Goal: Task Accomplishment & Management: Manage account settings

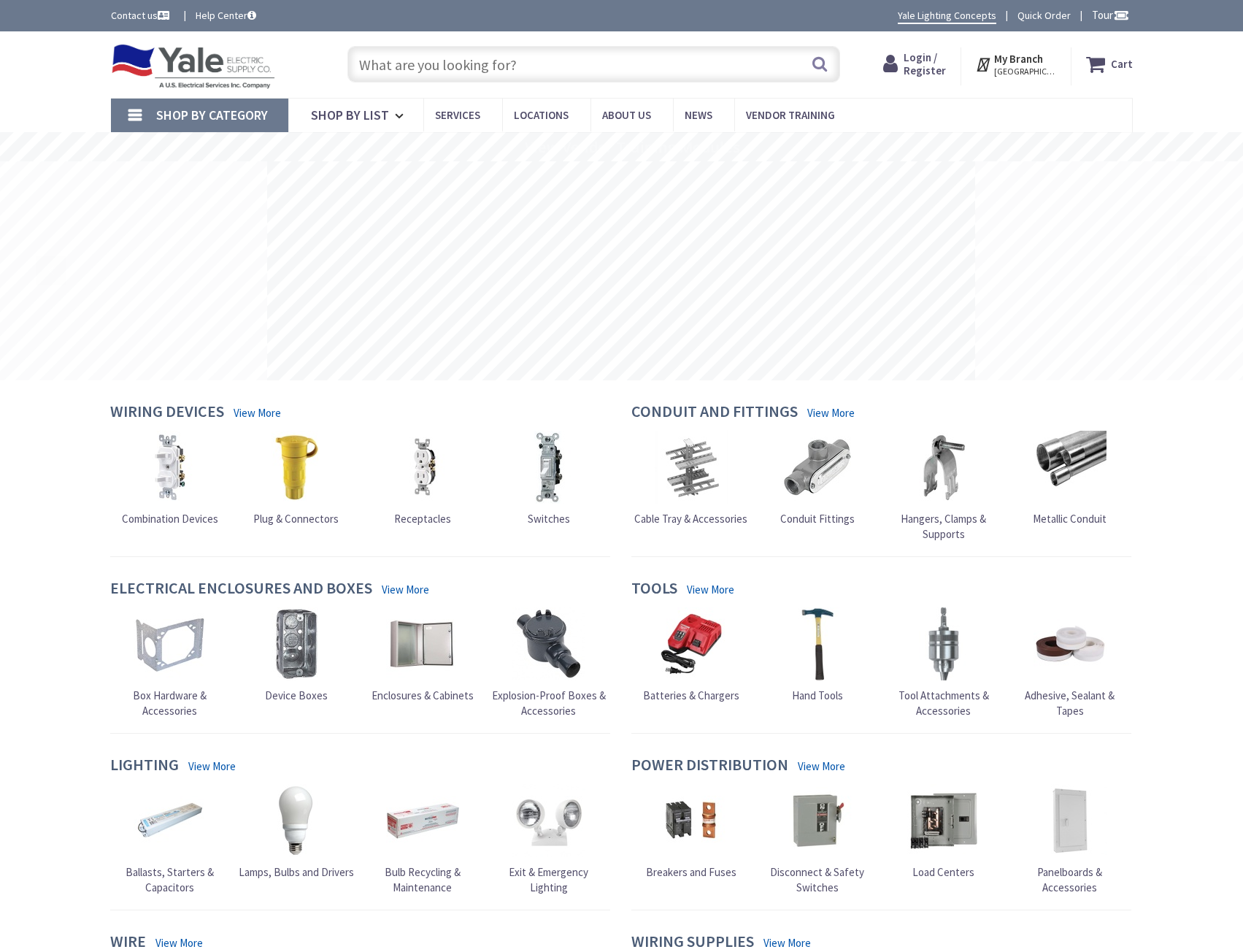
click at [913, 39] on div "Skip to Content Toggle Nav Search Cart My Cart Close" at bounding box center [622, 65] width 1094 height 66
click at [916, 62] on span "Login / Register" at bounding box center [924, 65] width 42 height 27
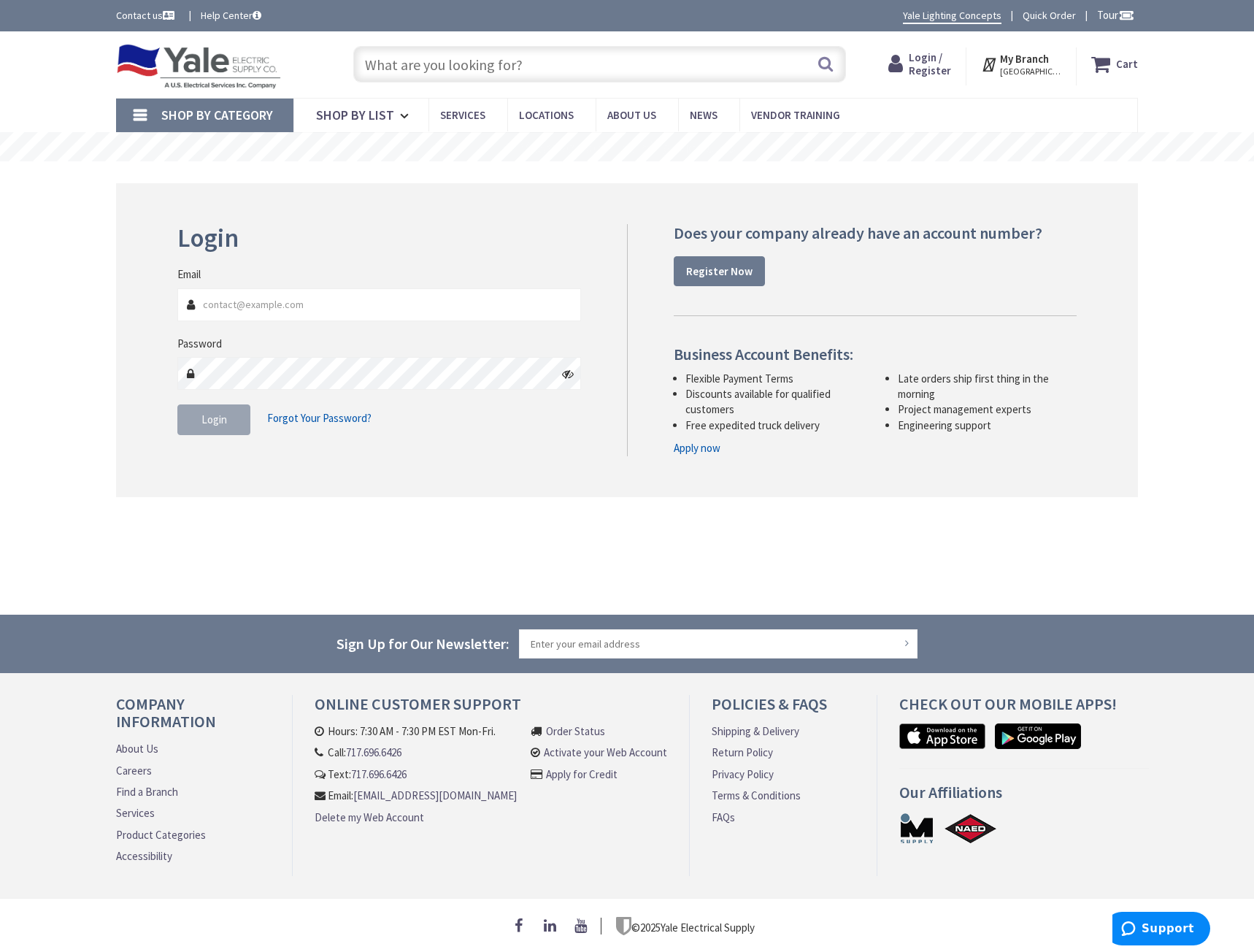
drag, startPoint x: 307, startPoint y: 248, endPoint x: 306, endPoint y: 296, distance: 48.0
click at [307, 250] on h2 "Login" at bounding box center [379, 238] width 404 height 28
click at [306, 293] on input "Email" at bounding box center [379, 305] width 404 height 33
drag, startPoint x: 304, startPoint y: 316, endPoint x: 308, endPoint y: 305, distance: 11.7
click at [308, 306] on input "Email" at bounding box center [379, 305] width 404 height 33
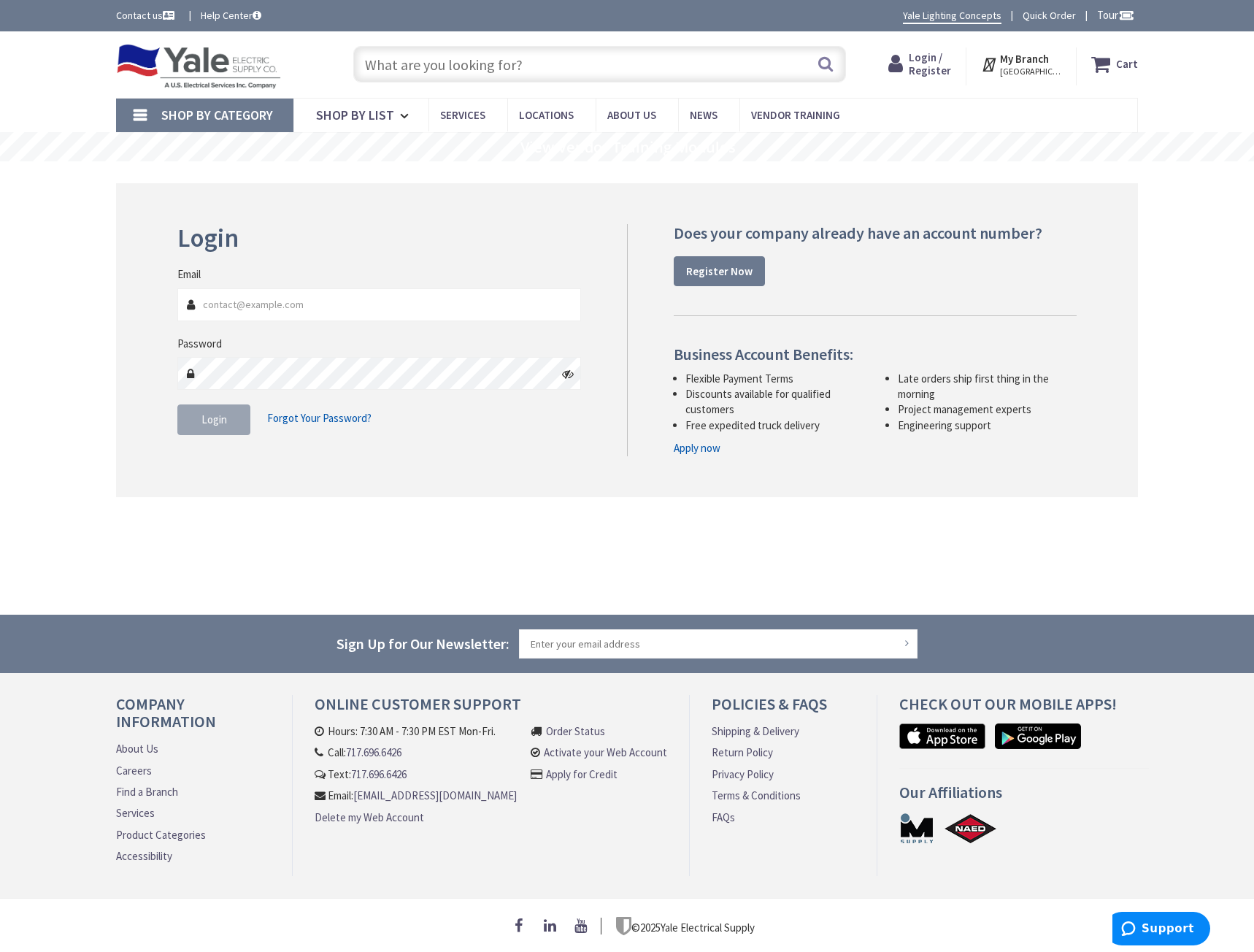
click at [623, 544] on main "Login Invalid login or password Email Password Login Forgot Your Password?" at bounding box center [627, 388] width 1095 height 454
click at [734, 274] on strong "Register Now" at bounding box center [719, 271] width 66 height 14
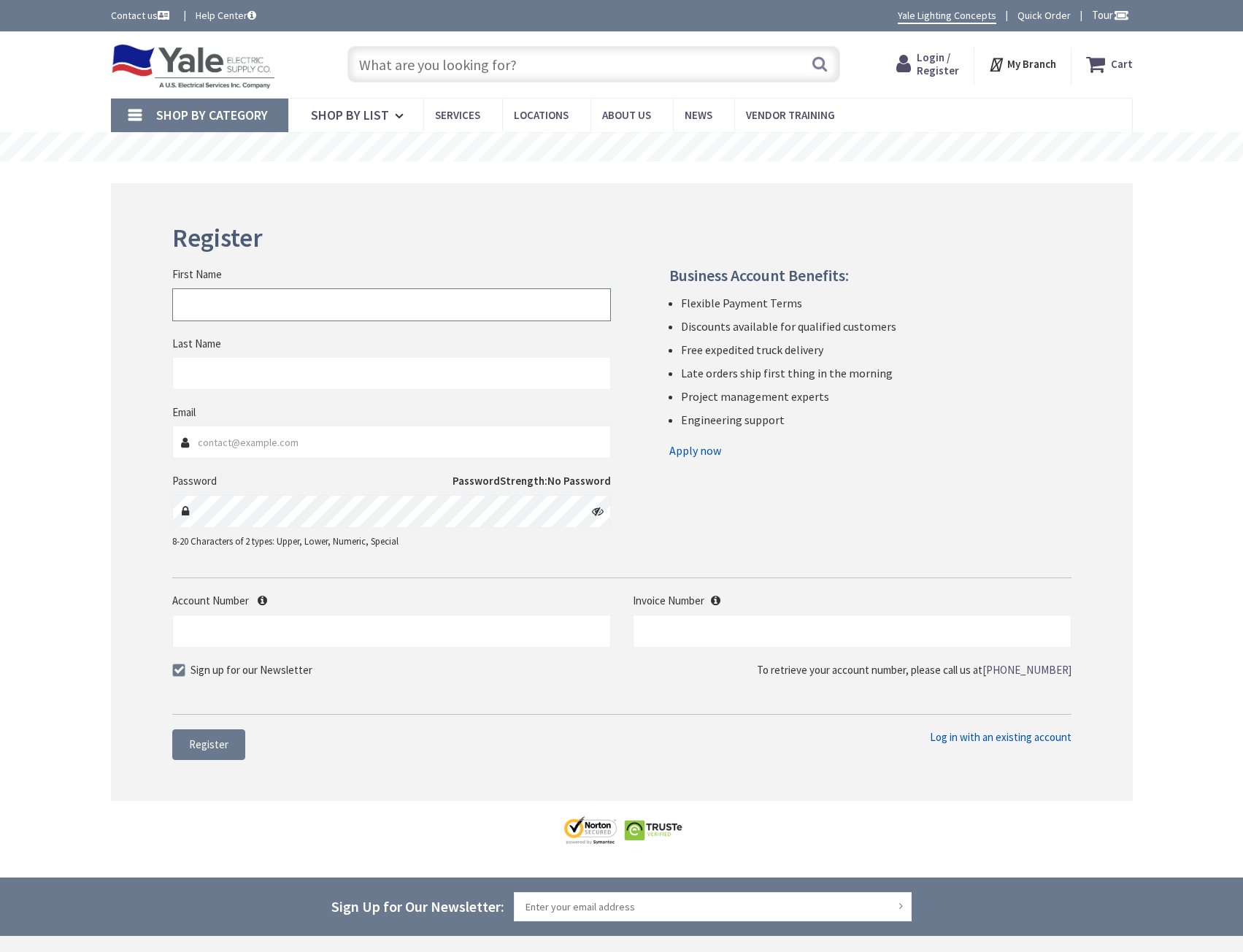
click at [235, 312] on input "First Name" at bounding box center [391, 305] width 439 height 33
type input "Ricky"
type input "Mann"
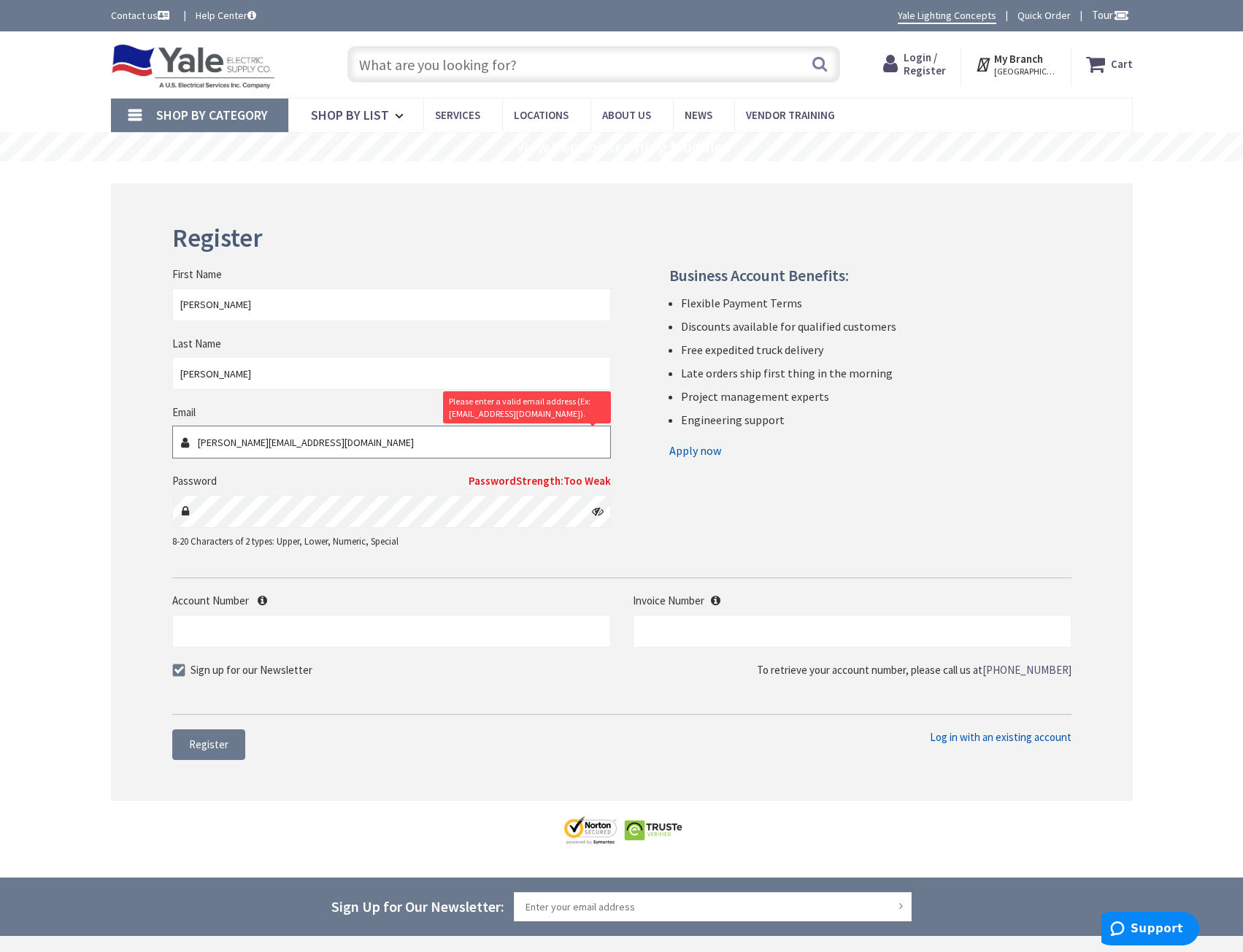
type input "Ricky@mannbro.com"
click at [272, 618] on input "Account Number" at bounding box center [391, 631] width 439 height 33
paste input "511017"
type input "511017"
click at [895, 622] on input "text" at bounding box center [852, 631] width 439 height 33
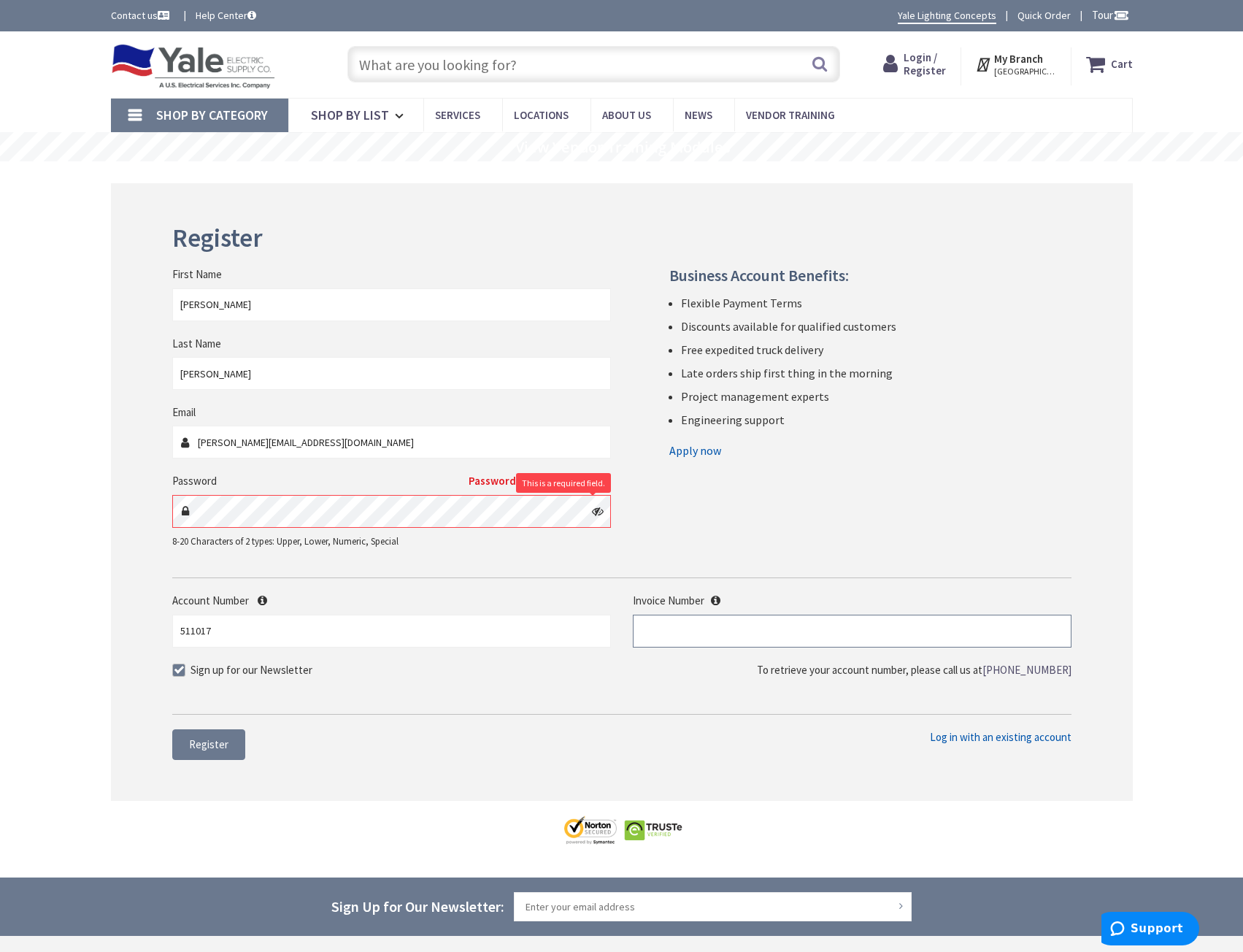
paste input "S128913781.001"
type input "S128913781.001"
click at [803, 534] on div "First Name Ricky Last Name Mann Email Ricky@mannbro.com Password Password Stren…" at bounding box center [622, 393] width 922 height 339
click at [282, 483] on div "Password Password Strength: Too Weak This is a required field. 8-20 Characters …" at bounding box center [391, 510] width 439 height 75
click at [186, 668] on label "Sign up for our Newsletter" at bounding box center [241, 670] width 140 height 16
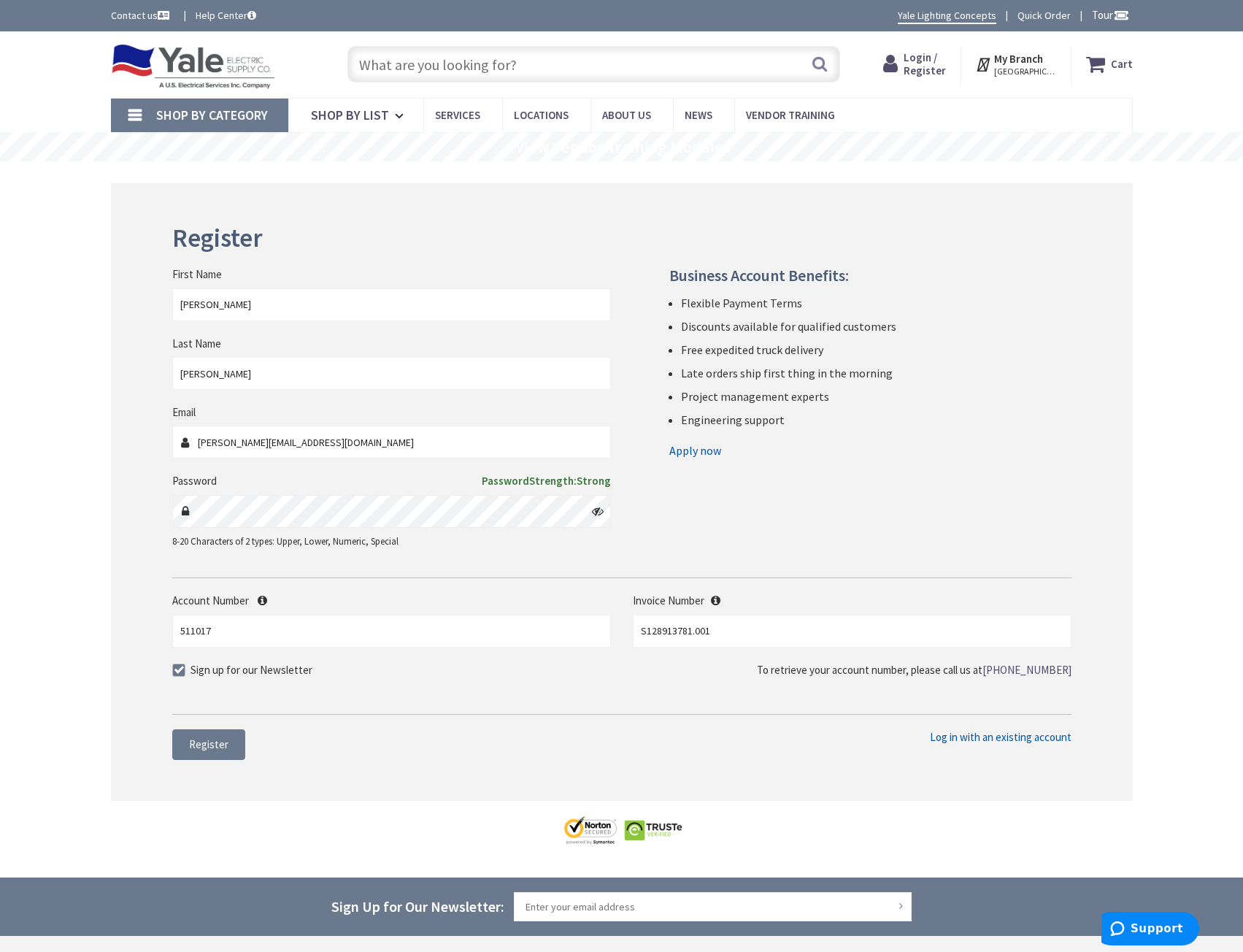
click at [186, 668] on input "Sign up for our Newsletter" at bounding box center [181, 670] width 10 height 10
checkbox input "false"
click at [214, 747] on span "Register" at bounding box center [208, 744] width 39 height 14
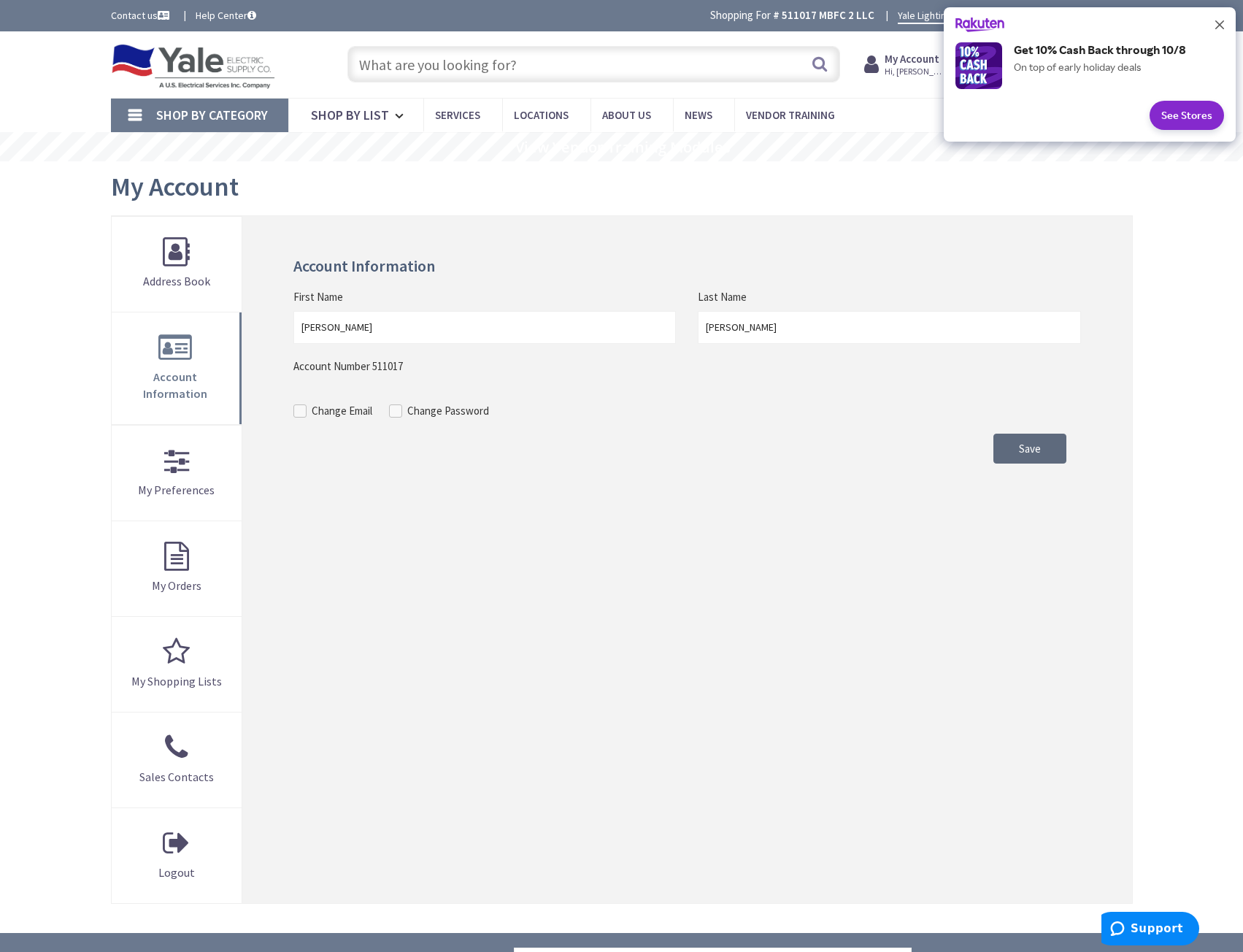
click at [1037, 454] on span "Save" at bounding box center [1030, 449] width 21 height 14
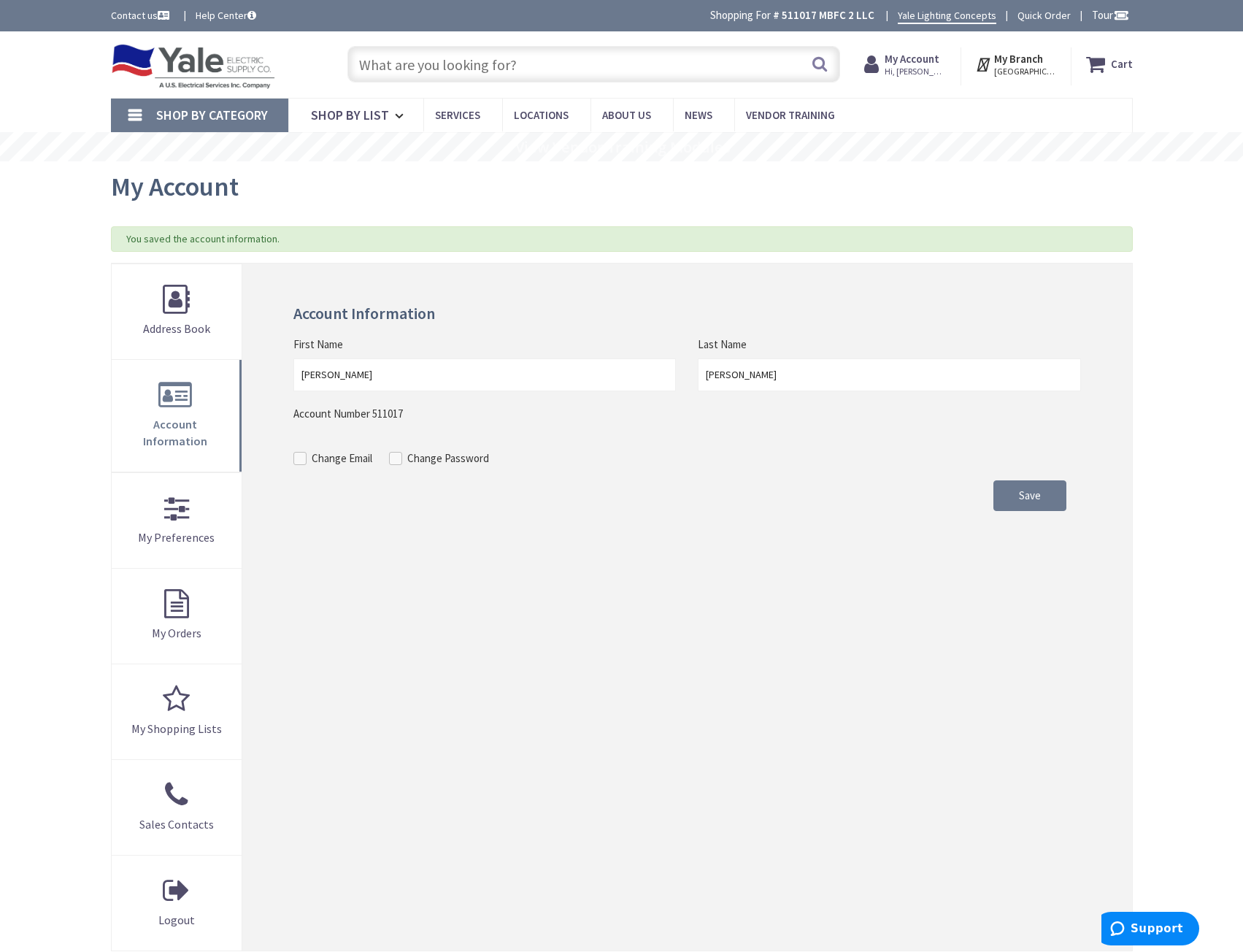
click at [920, 62] on strong "My Account" at bounding box center [912, 59] width 55 height 14
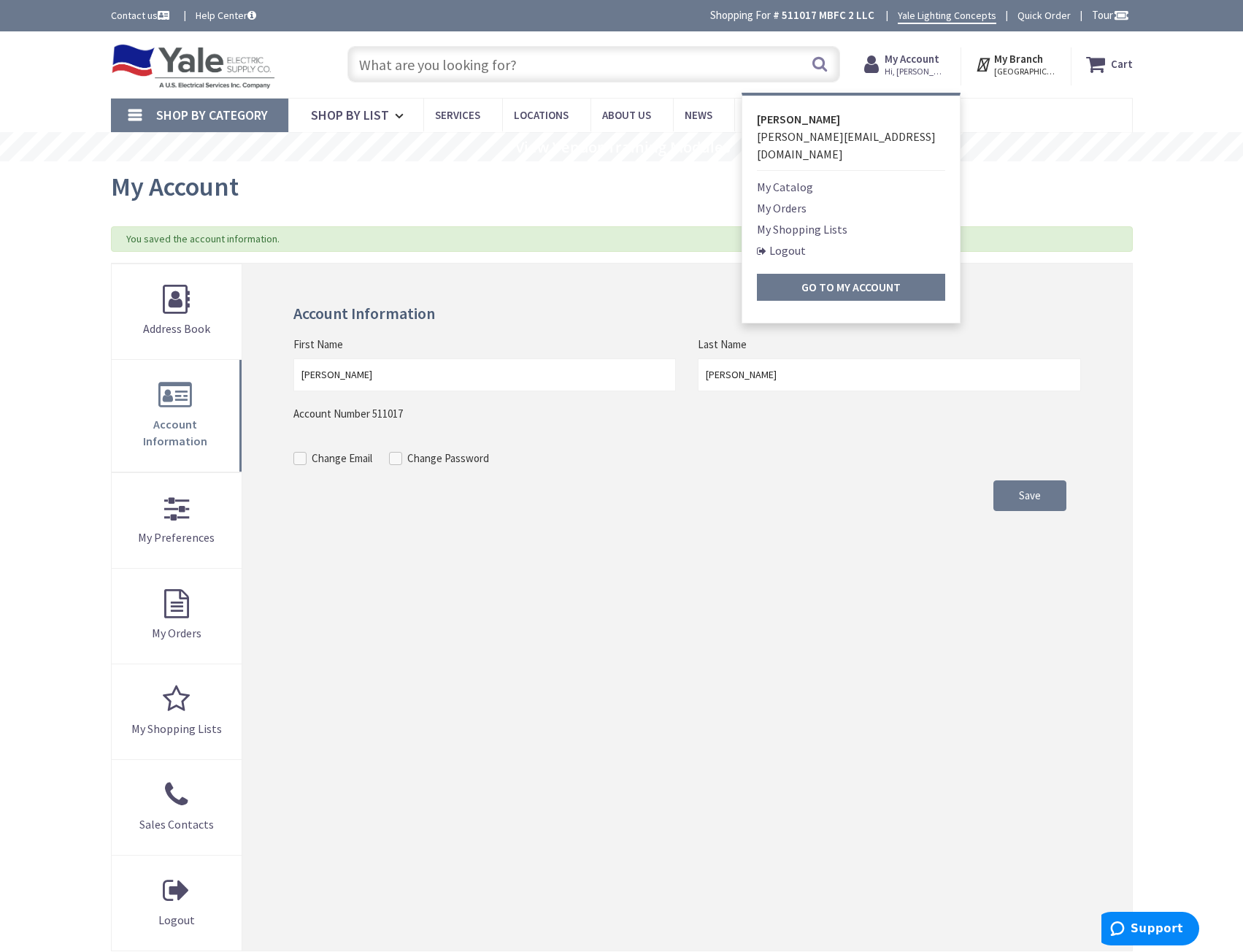
click at [789, 199] on link "My Orders" at bounding box center [782, 208] width 50 height 18
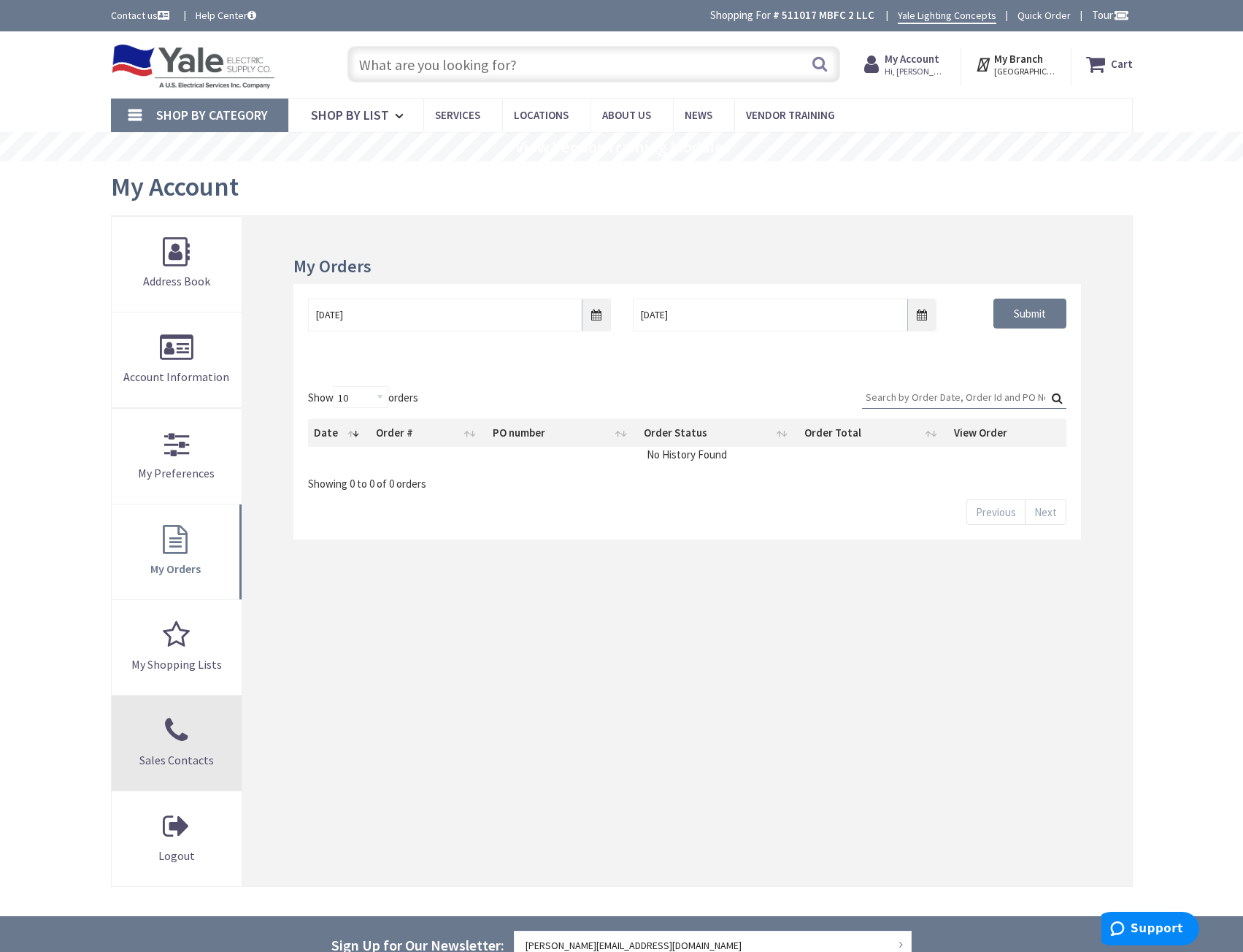
click at [190, 752] on link "Sales Contacts" at bounding box center [177, 743] width 131 height 95
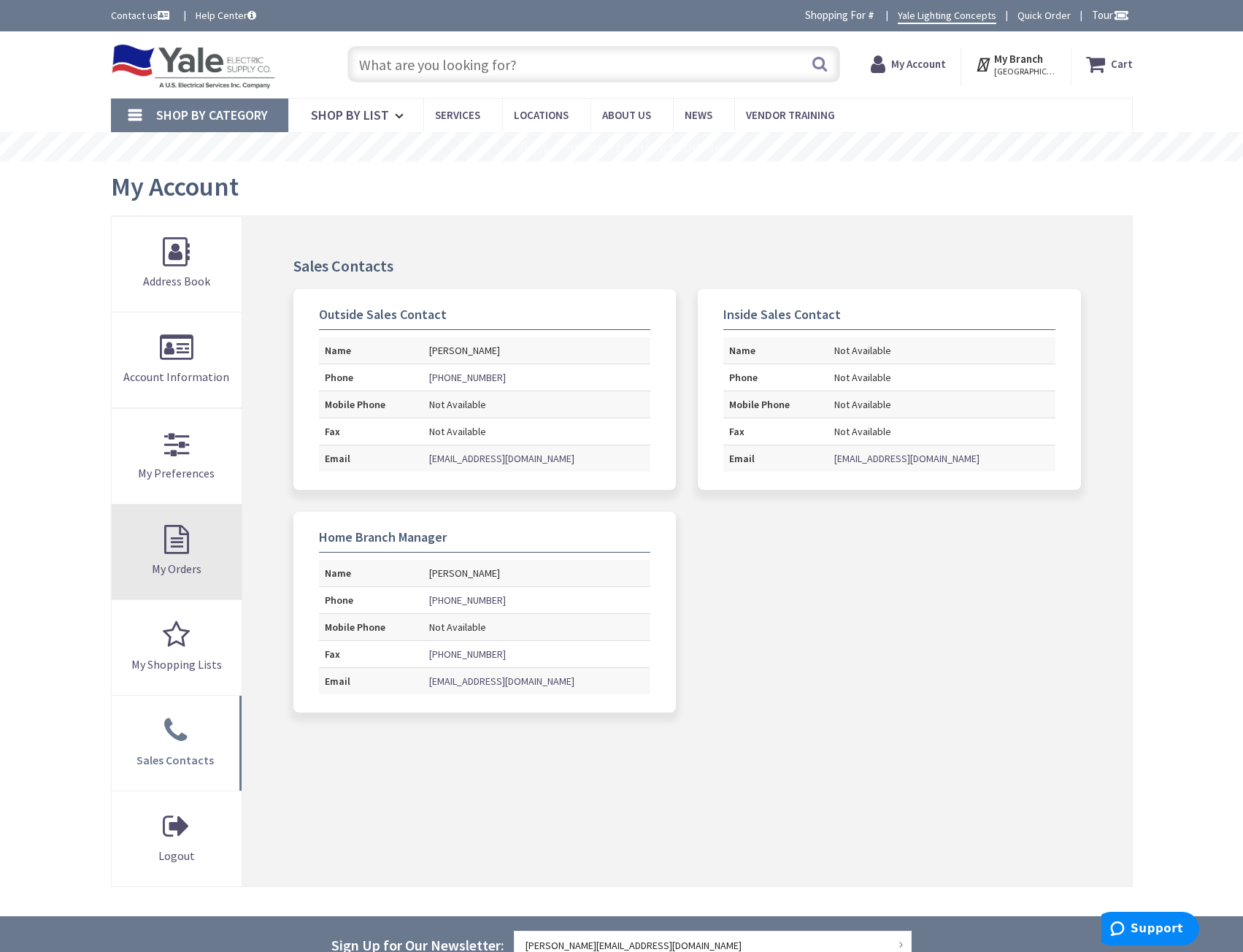
click at [199, 571] on span "My Orders" at bounding box center [176, 568] width 50 height 15
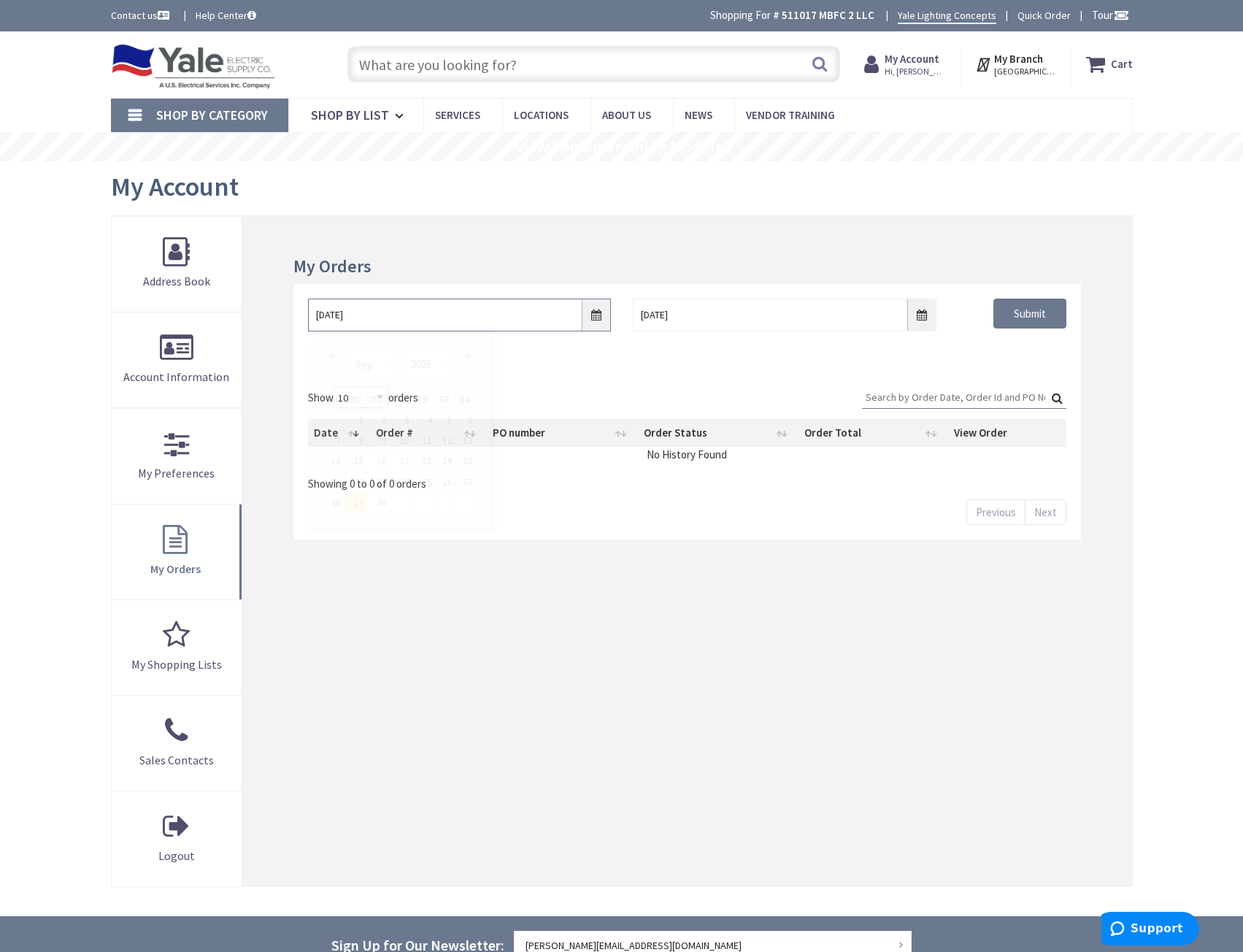
click at [601, 318] on input "9/29/2025" at bounding box center [459, 316] width 303 height 33
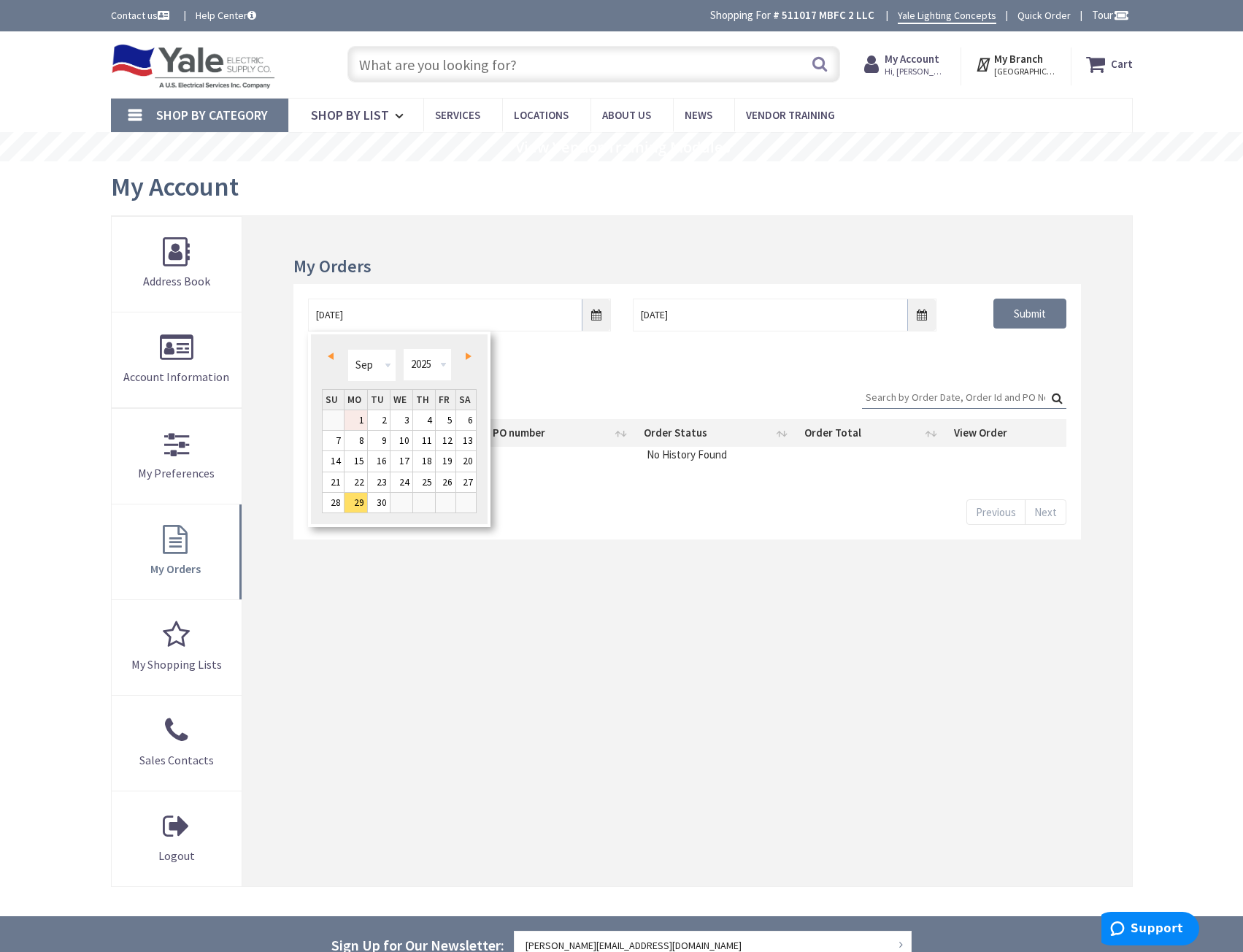
click at [366, 414] on link "1" at bounding box center [356, 420] width 22 height 20
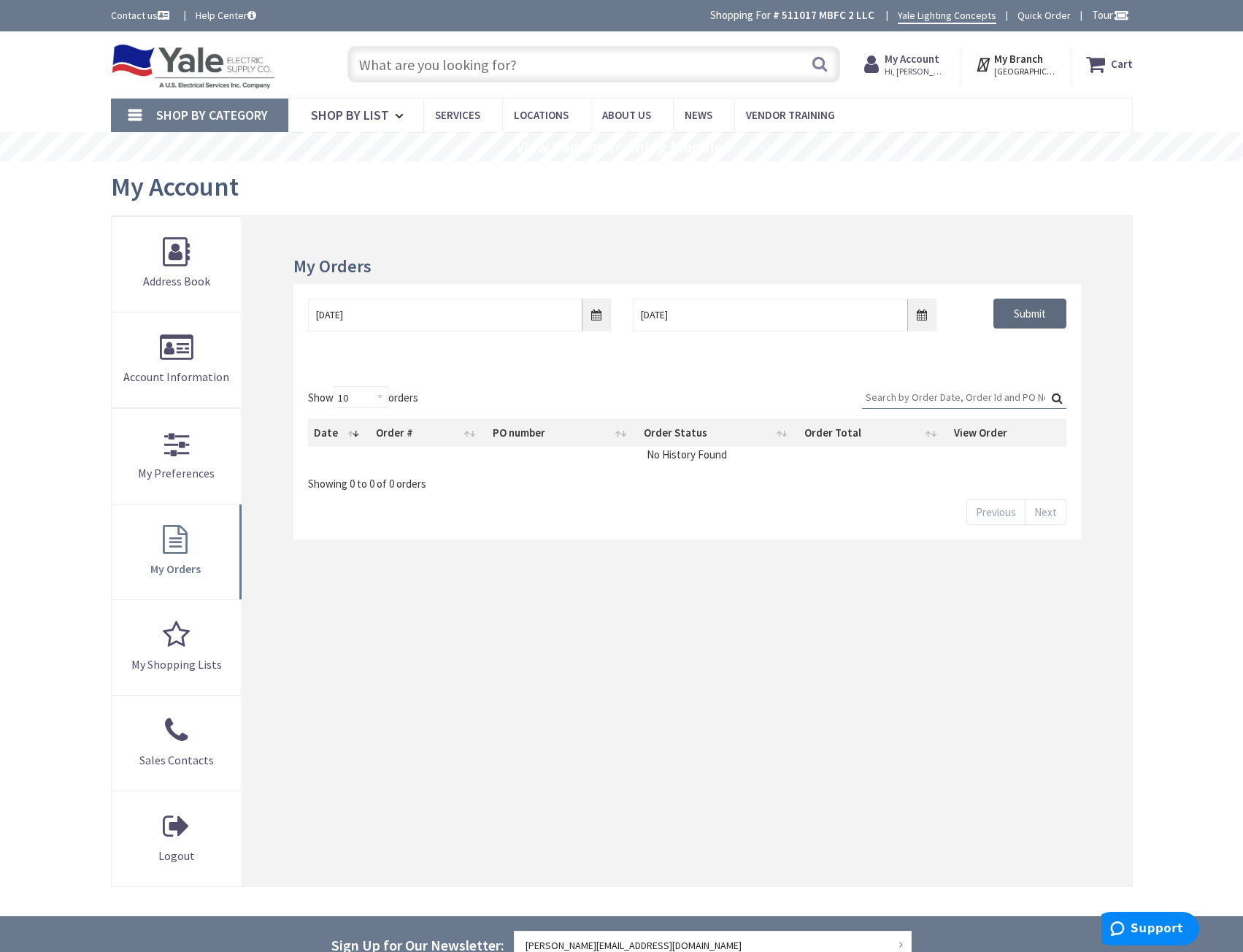
click at [1054, 315] on input "Submit" at bounding box center [1030, 314] width 73 height 30
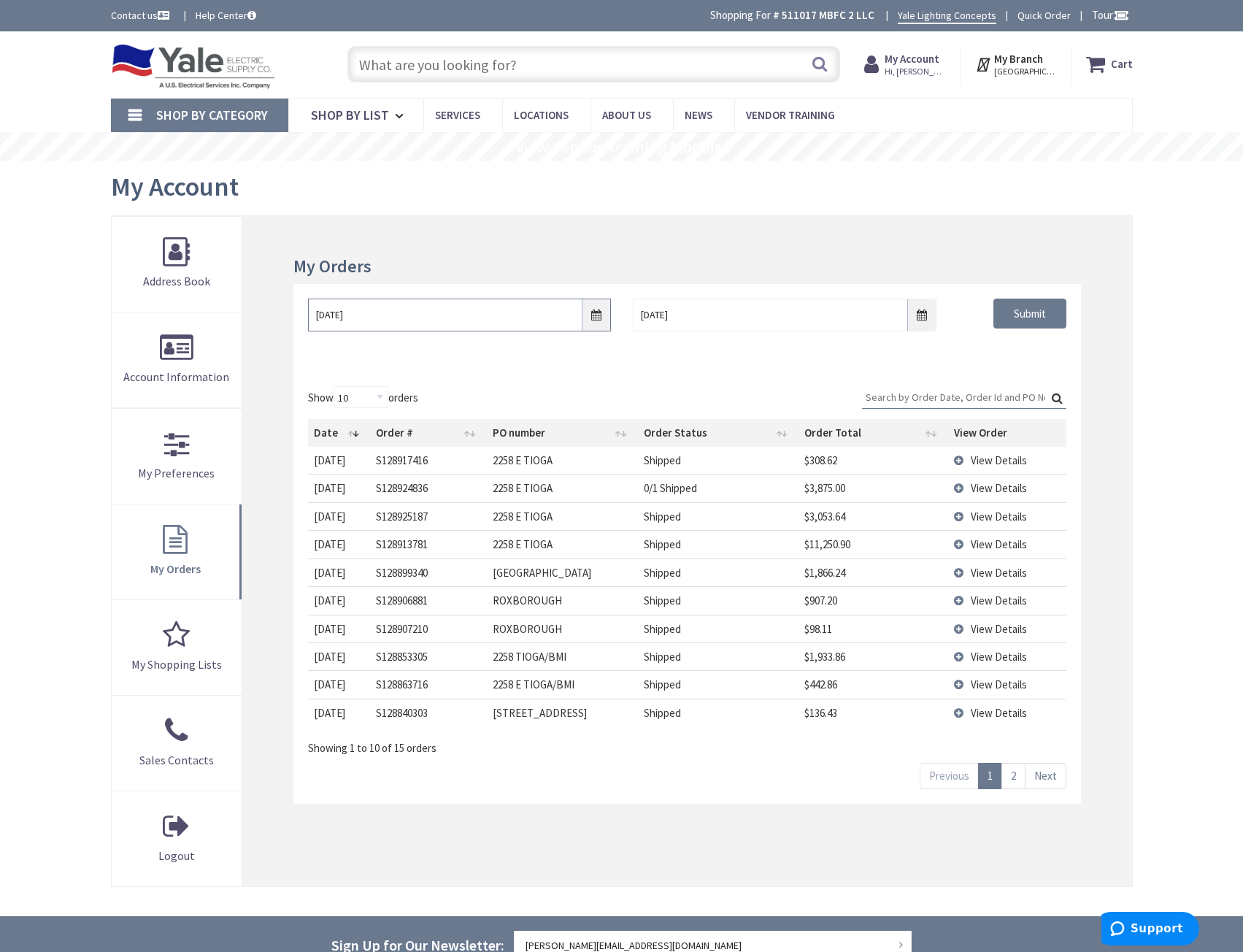
click at [563, 309] on input "09/01/2025" at bounding box center [459, 316] width 303 height 33
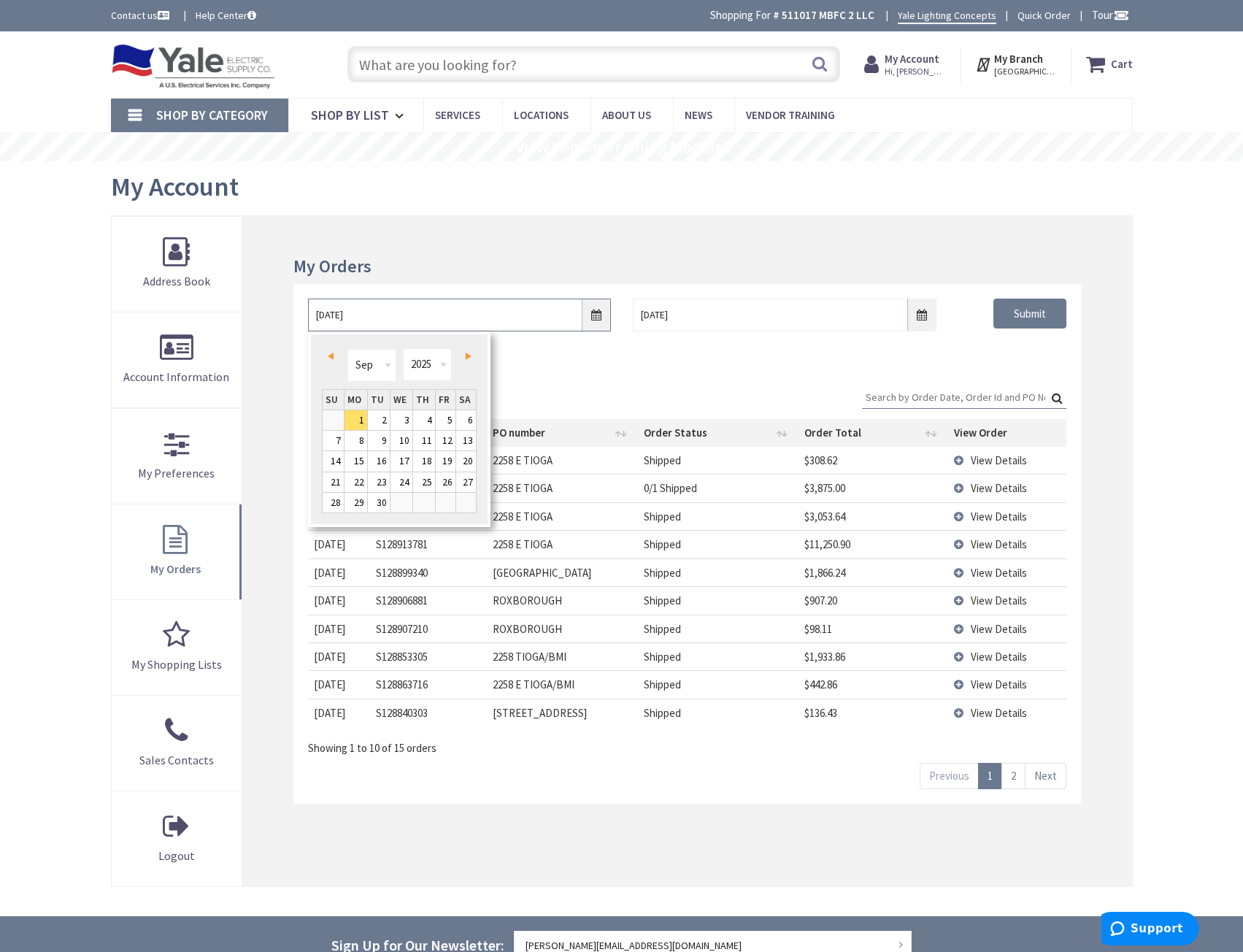
click at [591, 318] on input "09/01/2025" at bounding box center [459, 316] width 303 height 33
click at [363, 443] on link "8" at bounding box center [356, 441] width 22 height 20
type input "09/08/2025"
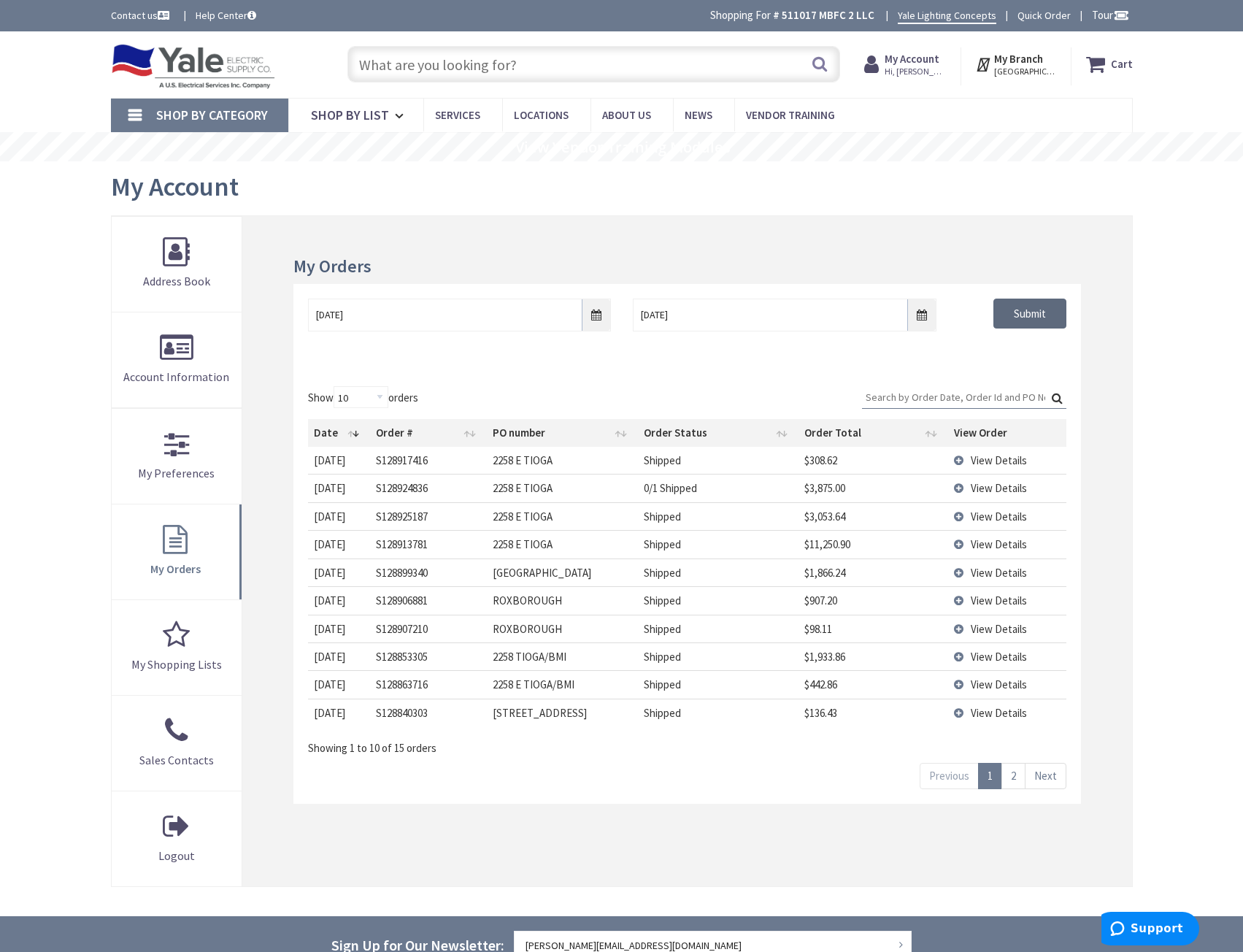
click at [1020, 325] on input "Submit" at bounding box center [1030, 314] width 73 height 30
click at [1021, 770] on link "2" at bounding box center [1013, 776] width 24 height 25
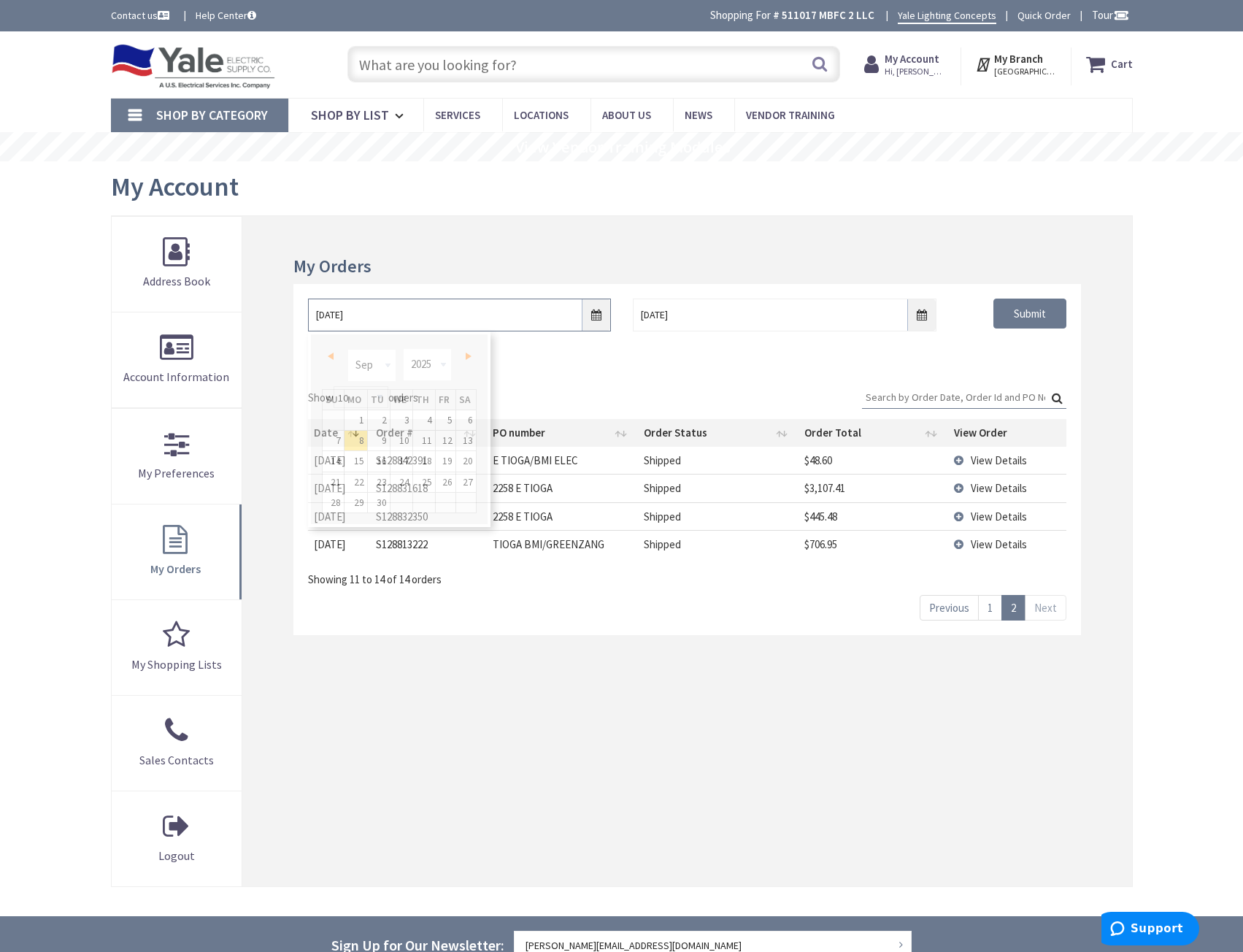
click at [595, 316] on input "09/08/2025" at bounding box center [459, 316] width 303 height 33
click at [653, 718] on div "My Orders 09/08/2025 10/6/2025 Submit Show 10 25 50 100 orders Search: Date Ord…" at bounding box center [687, 551] width 889 height 671
drag, startPoint x: 944, startPoint y: 738, endPoint x: 979, endPoint y: 689, distance: 60.2
click at [950, 731] on div "My Orders 09/08/2025 10/6/2025 Submit Show 10 25 50 100 orders Search: Date Ord…" at bounding box center [687, 551] width 889 height 671
click at [994, 616] on link "1" at bounding box center [990, 608] width 24 height 25
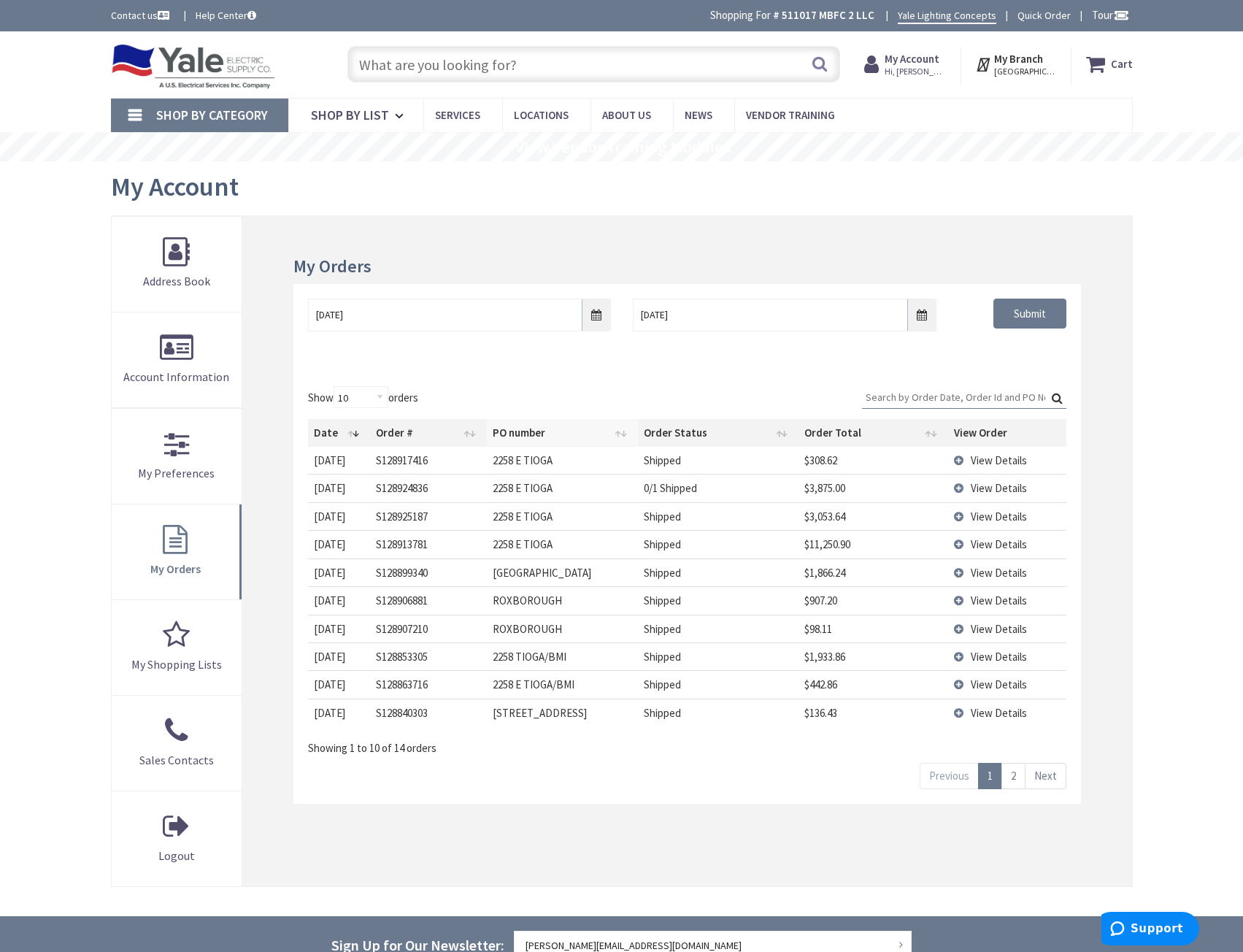
click at [620, 435] on th "PO number" at bounding box center [562, 433] width 151 height 27
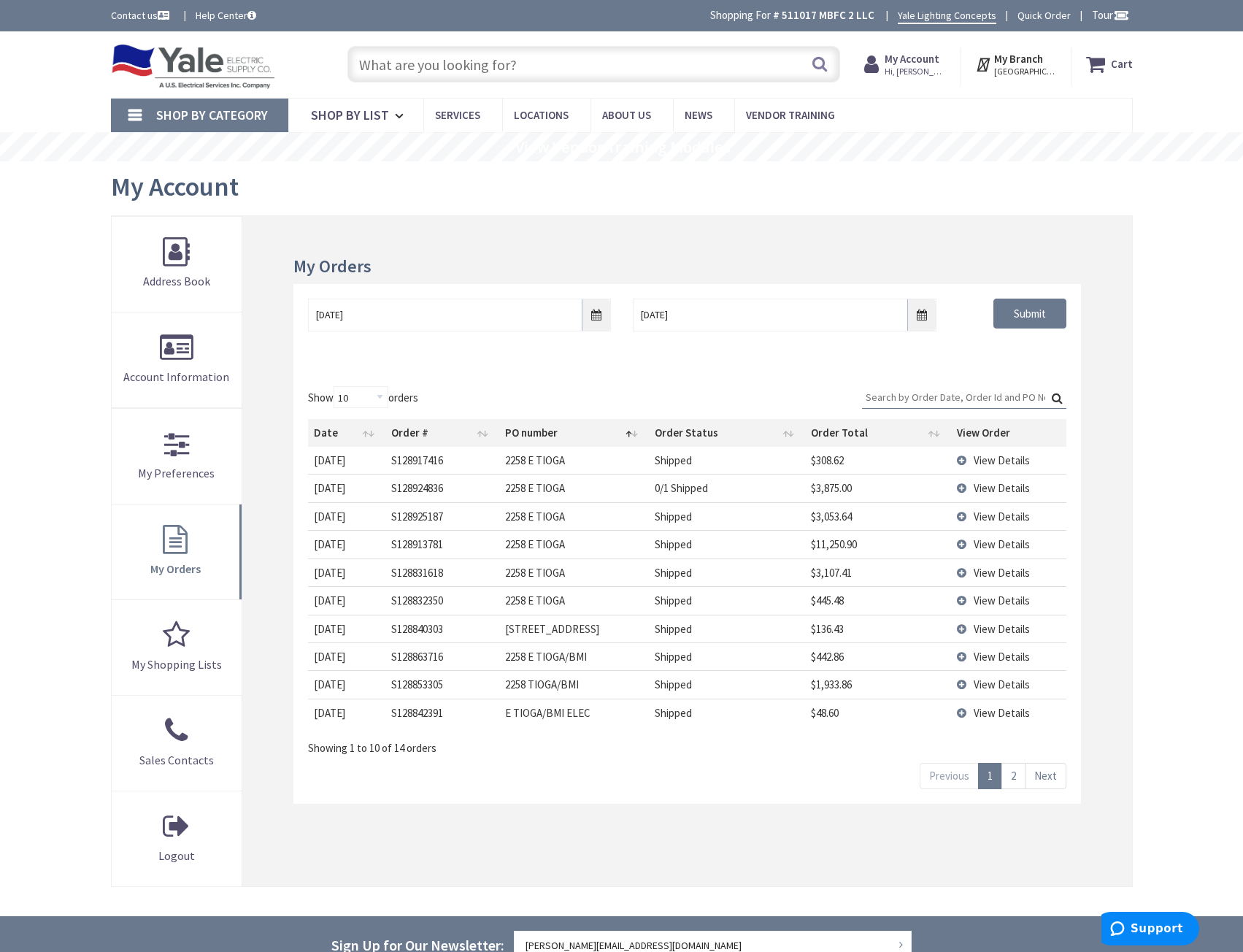
click at [1024, 778] on link "2" at bounding box center [1013, 776] width 24 height 25
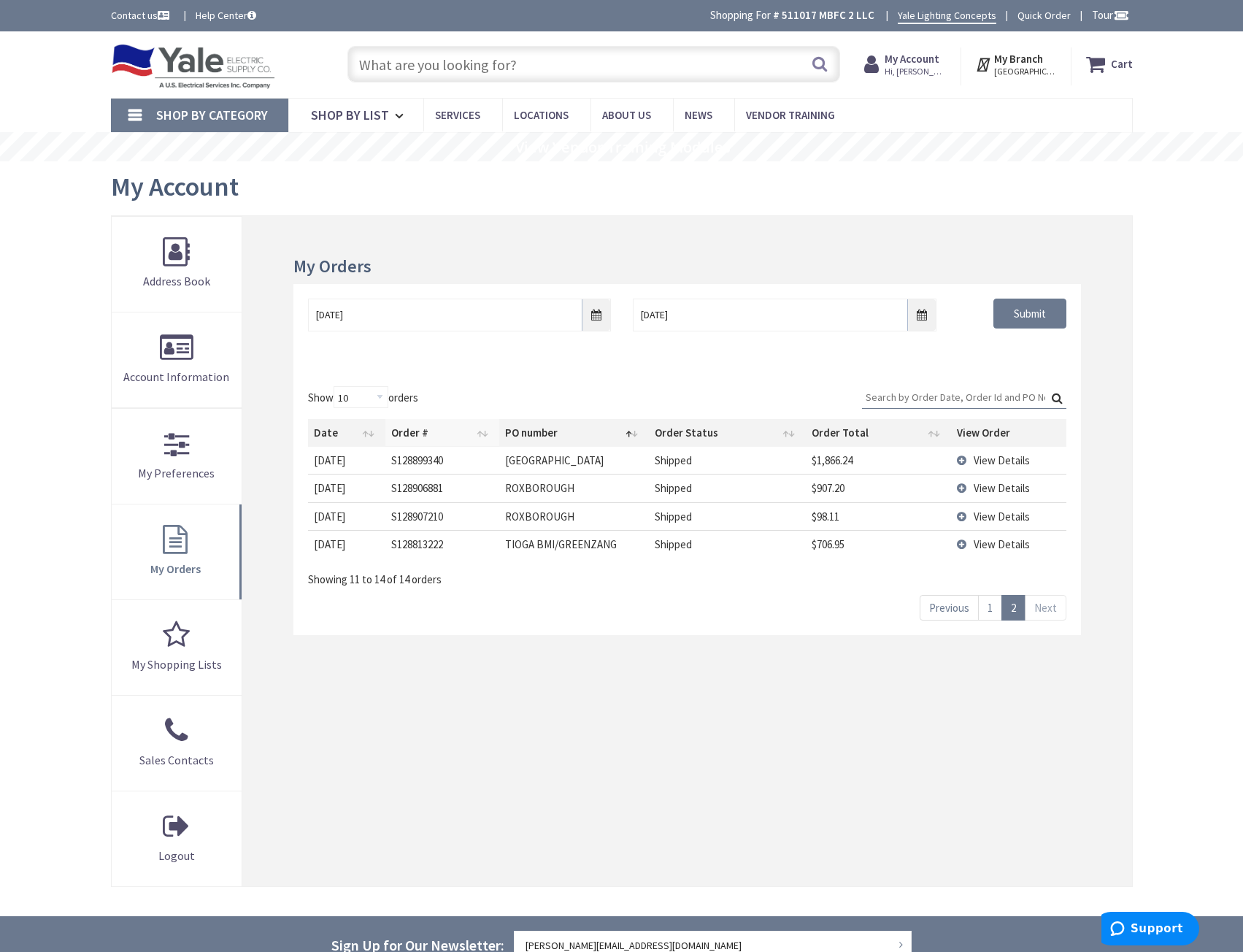
click at [409, 437] on th "Order #" at bounding box center [442, 433] width 114 height 27
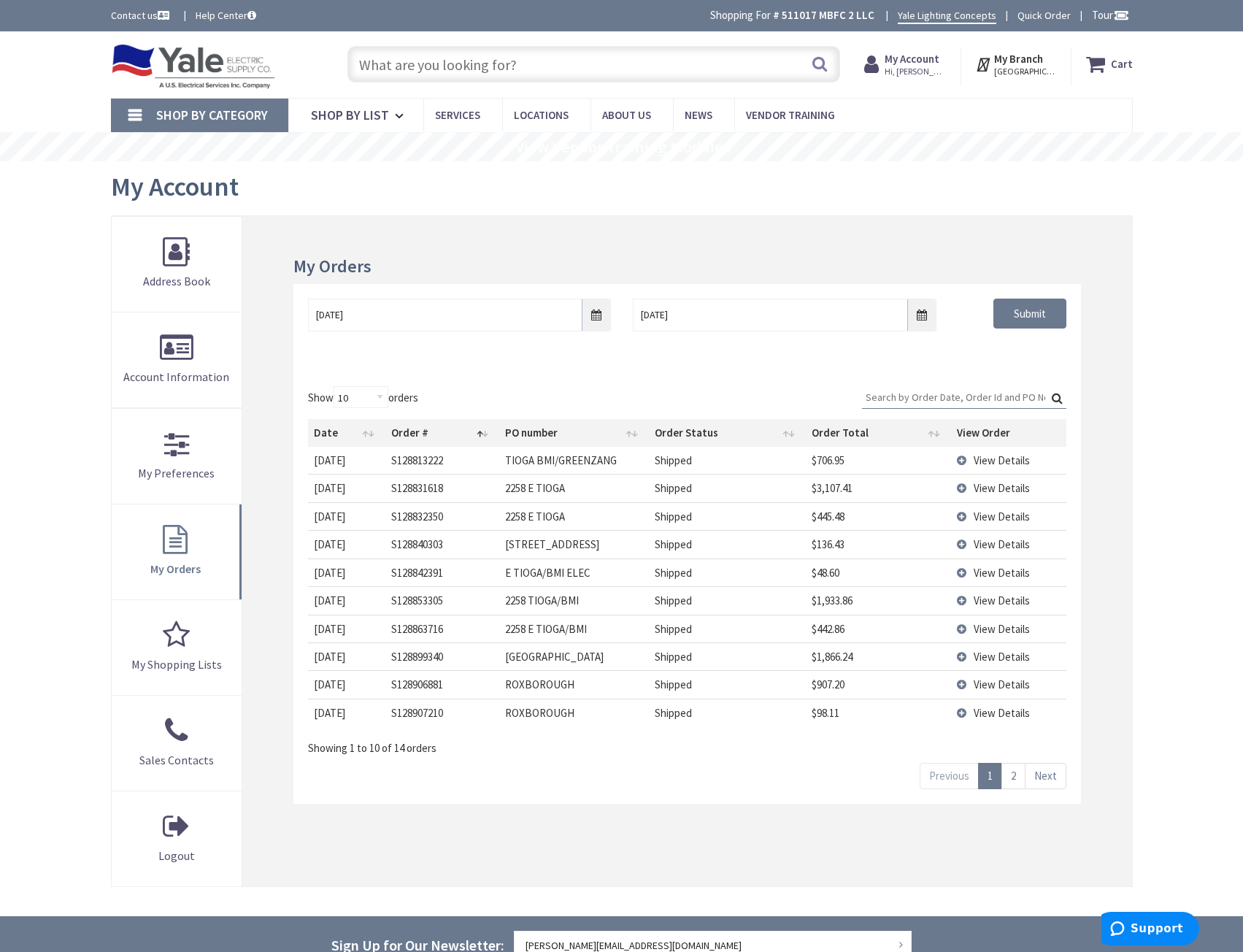
click at [322, 841] on div "My Orders 09/08/2025 10/6/2025 Submit Show 10 25 50 100 orders Search: Date Ord…" at bounding box center [687, 551] width 889 height 671
click at [1014, 780] on link "2" at bounding box center [1013, 776] width 24 height 25
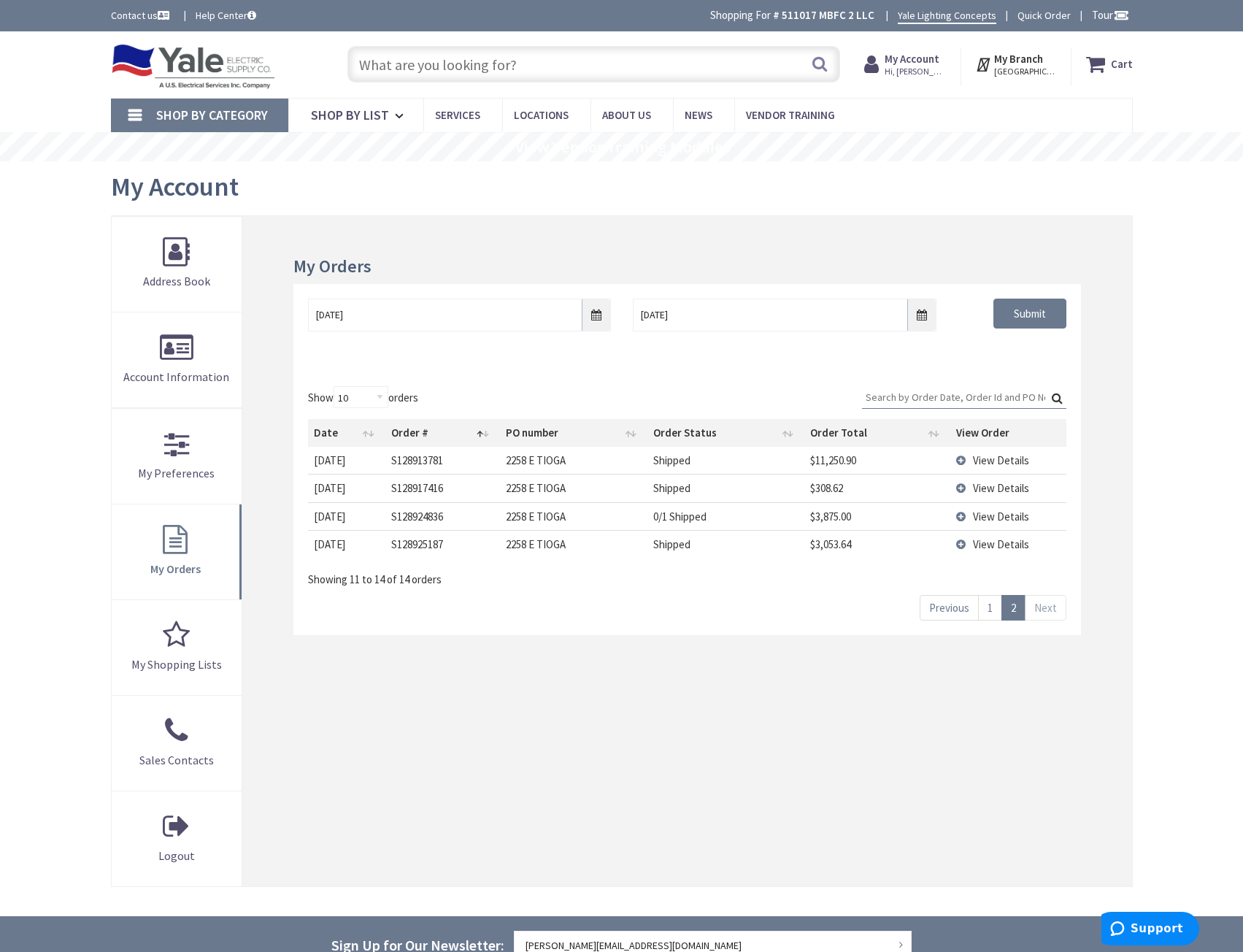
drag, startPoint x: 876, startPoint y: 669, endPoint x: 870, endPoint y: 631, distance: 38.5
click at [880, 657] on div "My Orders 09/08/2025 10/6/2025 Submit Show 10 25 50 100 orders Search: Date Ord…" at bounding box center [687, 551] width 889 height 671
click at [1017, 546] on span "View Details" at bounding box center [1002, 544] width 57 height 14
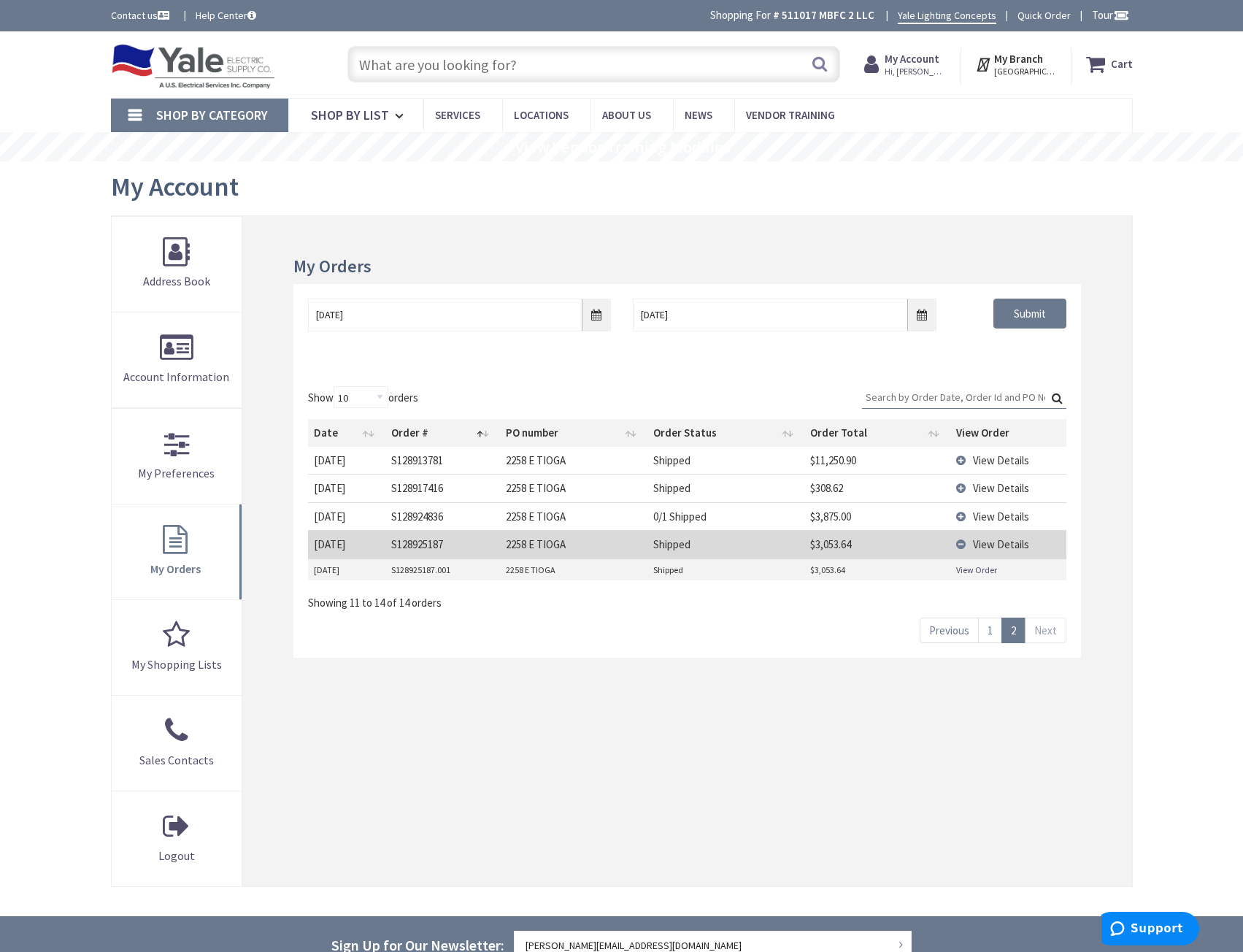
click at [984, 570] on link "View Order" at bounding box center [977, 570] width 41 height 13
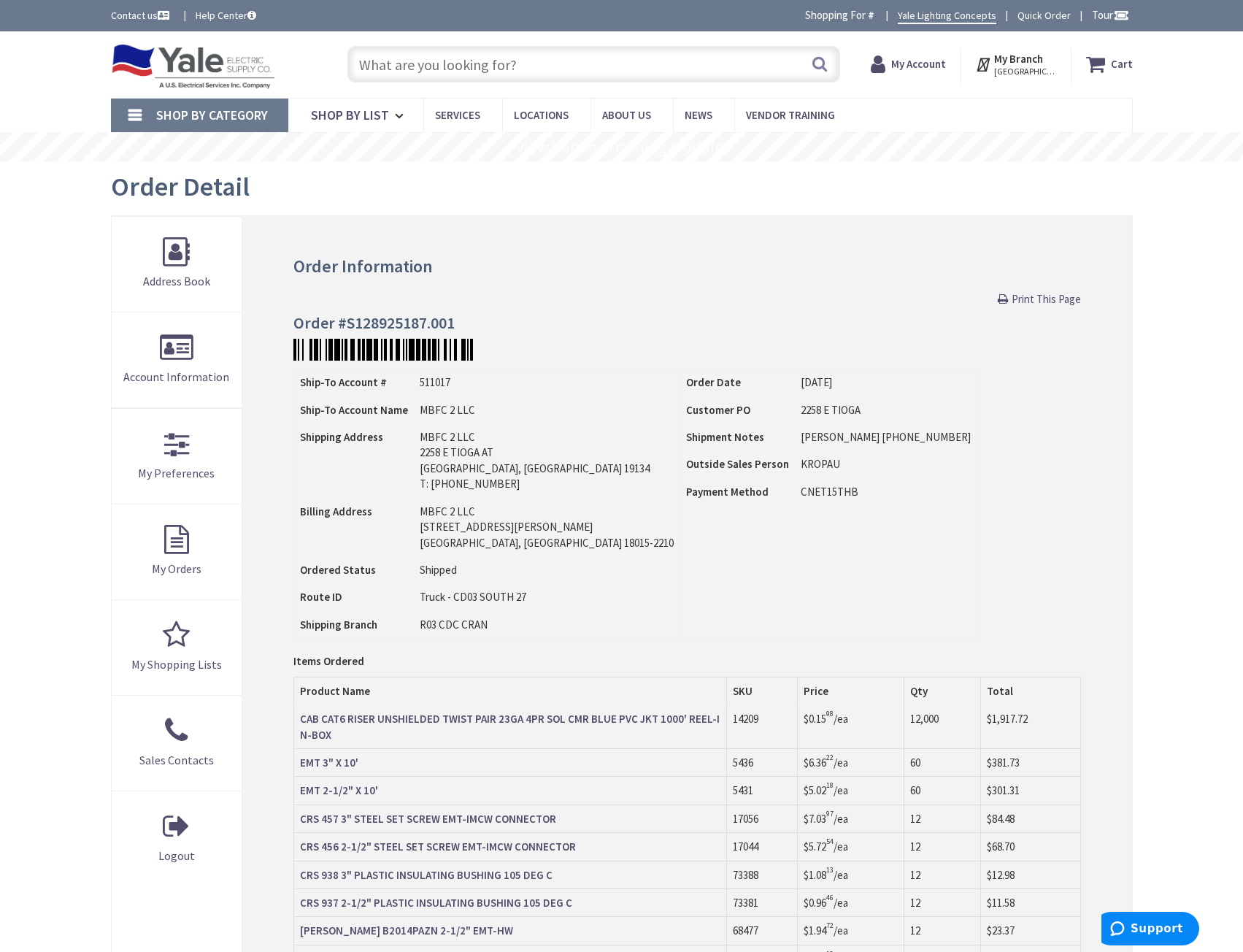
click at [1052, 301] on span "Print This Page" at bounding box center [1046, 299] width 69 height 14
